Goal: Navigation & Orientation: Find specific page/section

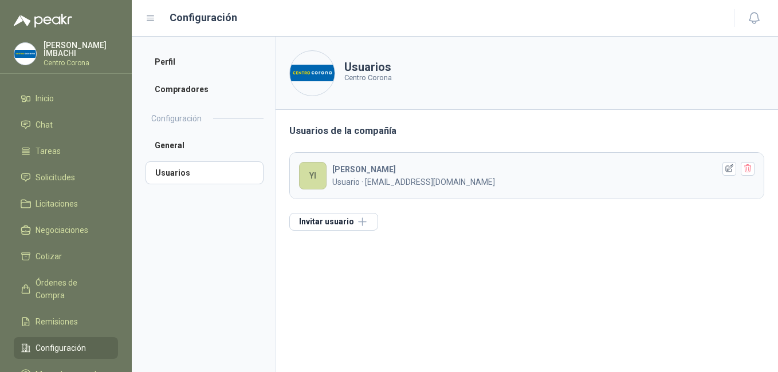
click at [66, 48] on p "[PERSON_NAME]" at bounding box center [81, 49] width 74 height 16
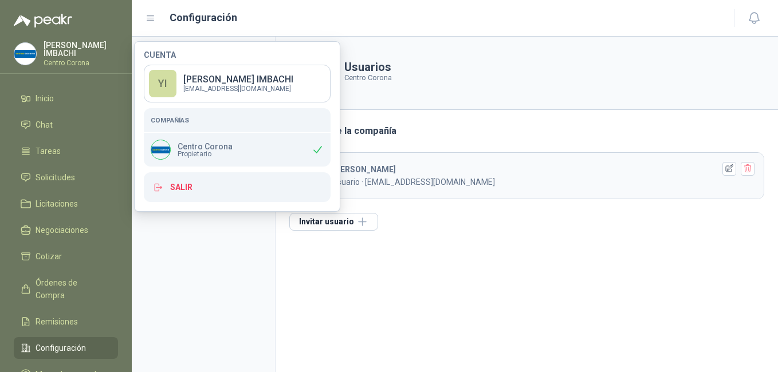
click at [227, 253] on aside "Perfil Compradores Configuración General Usuarios" at bounding box center [203, 205] width 143 height 336
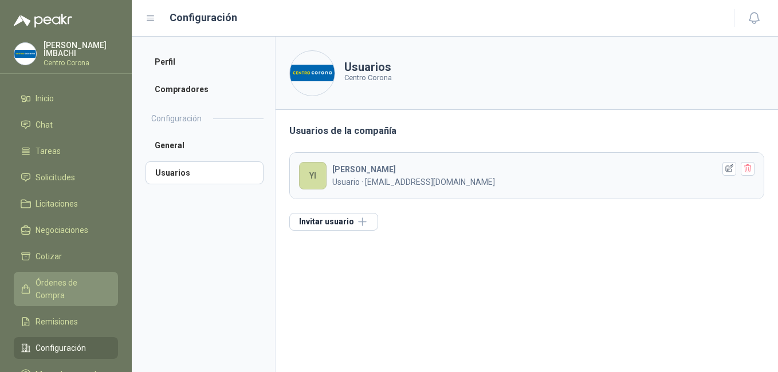
click at [47, 279] on span "Órdenes de Compra" at bounding box center [72, 289] width 72 height 25
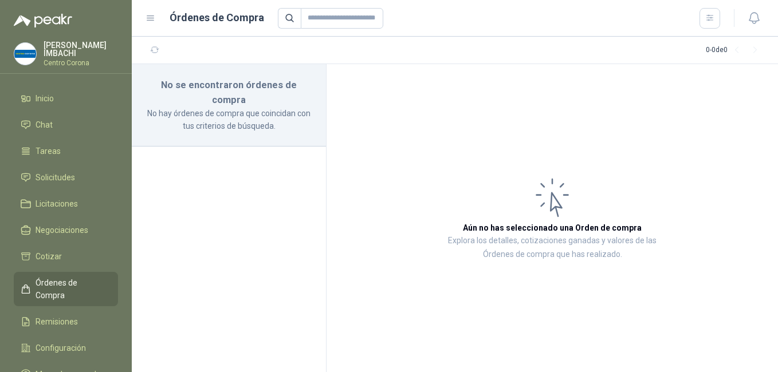
click at [151, 19] on icon at bounding box center [150, 18] width 10 height 10
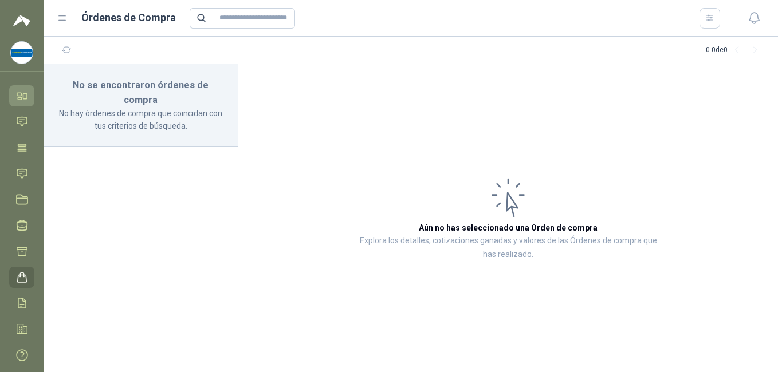
click at [22, 97] on icon at bounding box center [22, 96] width 12 height 12
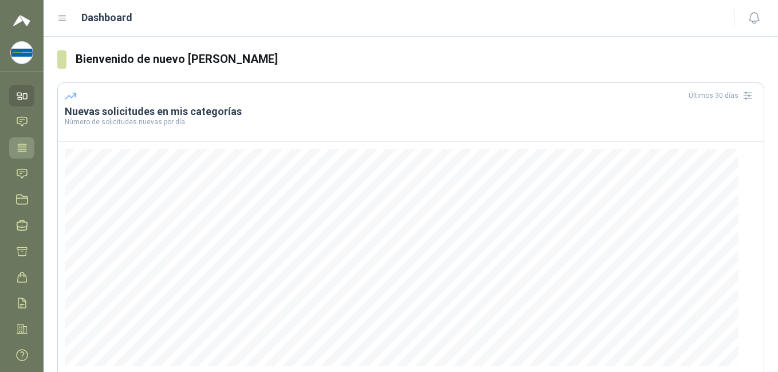
click at [23, 145] on icon at bounding box center [22, 148] width 12 height 12
